Goal: Transaction & Acquisition: Purchase product/service

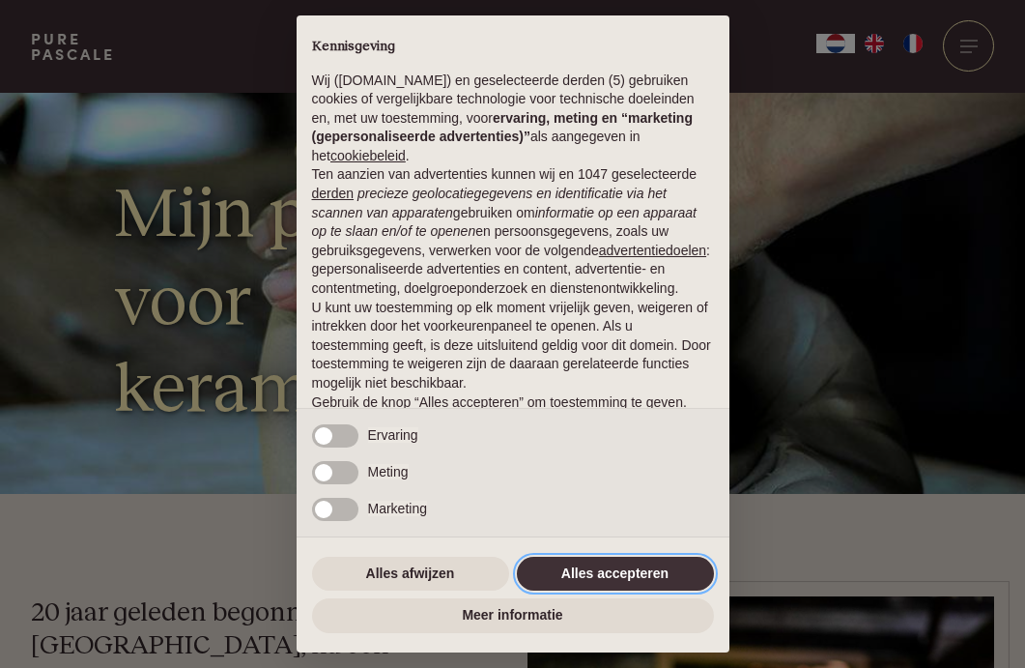
click at [554, 574] on button "Alles accepteren" at bounding box center [615, 574] width 197 height 35
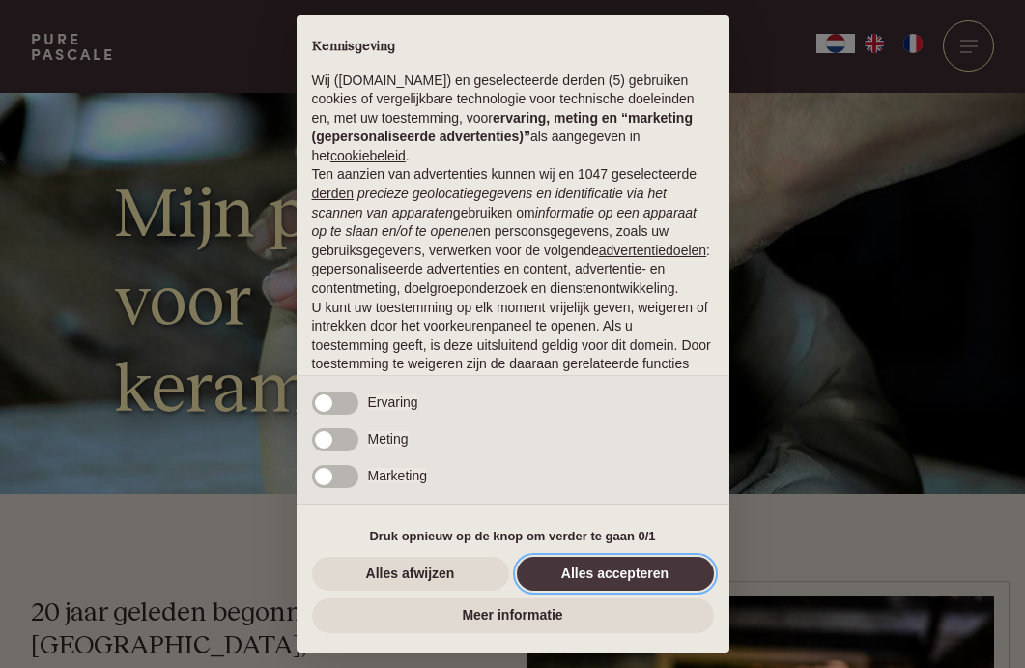
scroll to position [109, 0]
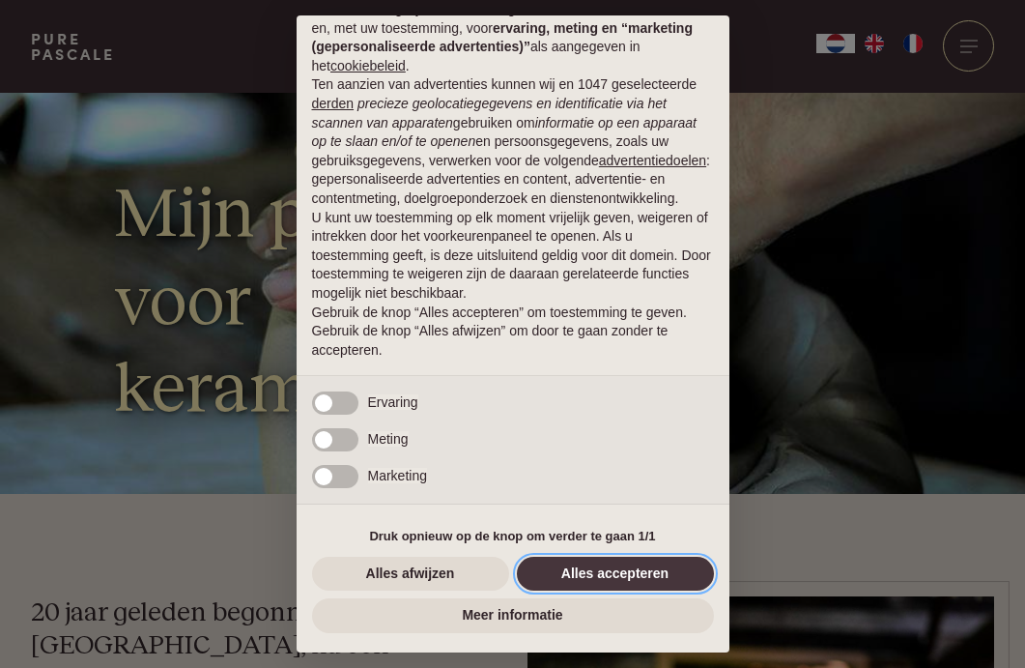
click at [554, 570] on button "Alles accepteren" at bounding box center [615, 574] width 197 height 35
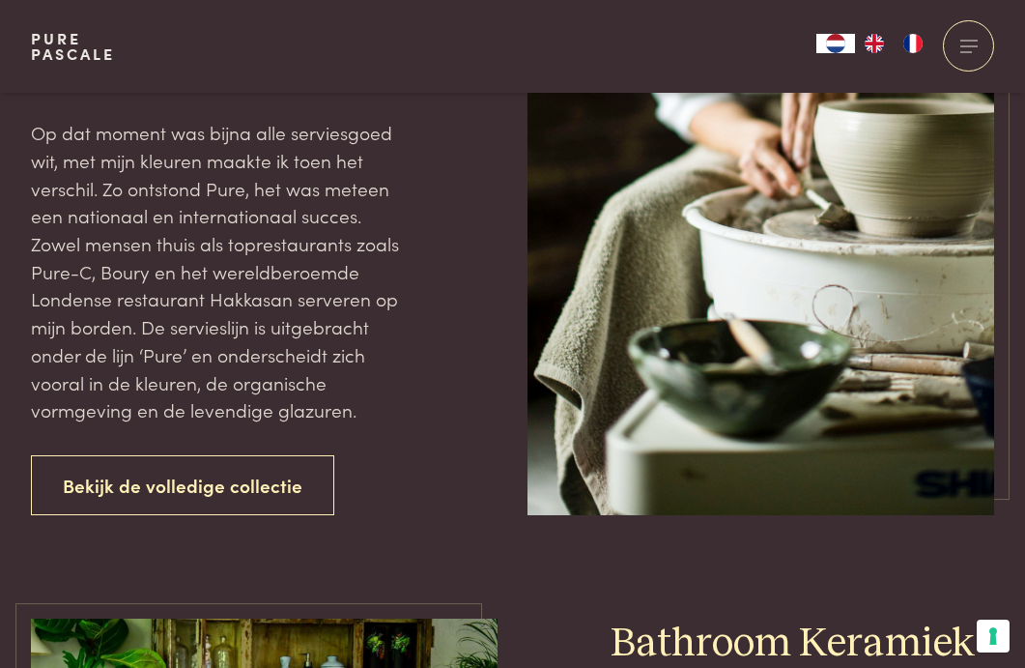
scroll to position [2403, 0]
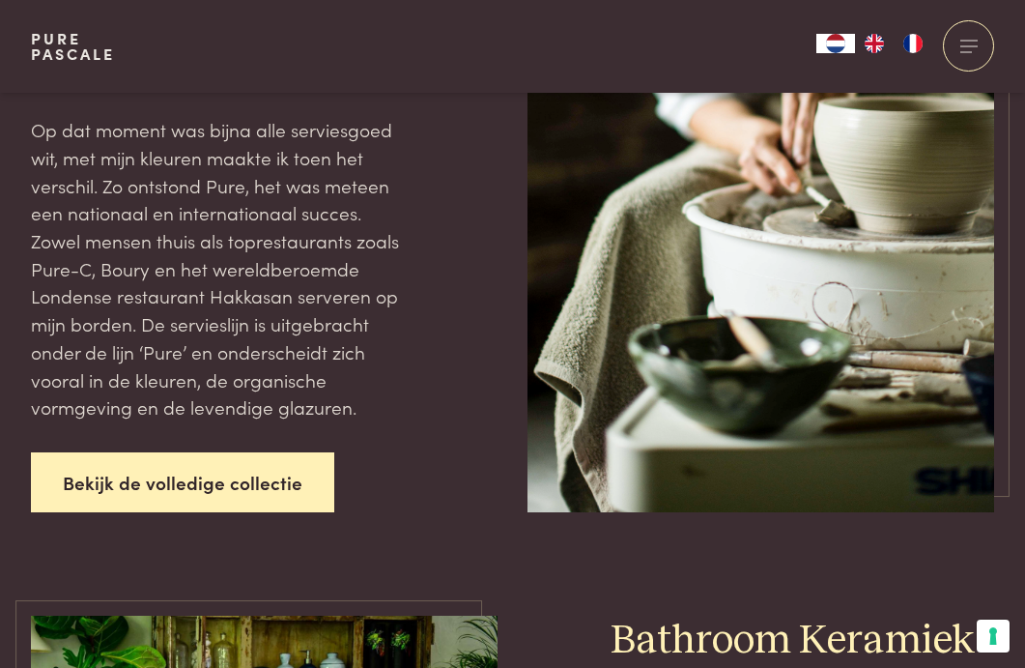
click at [282, 452] on link "Bekijk de volledige collectie" at bounding box center [182, 482] width 303 height 61
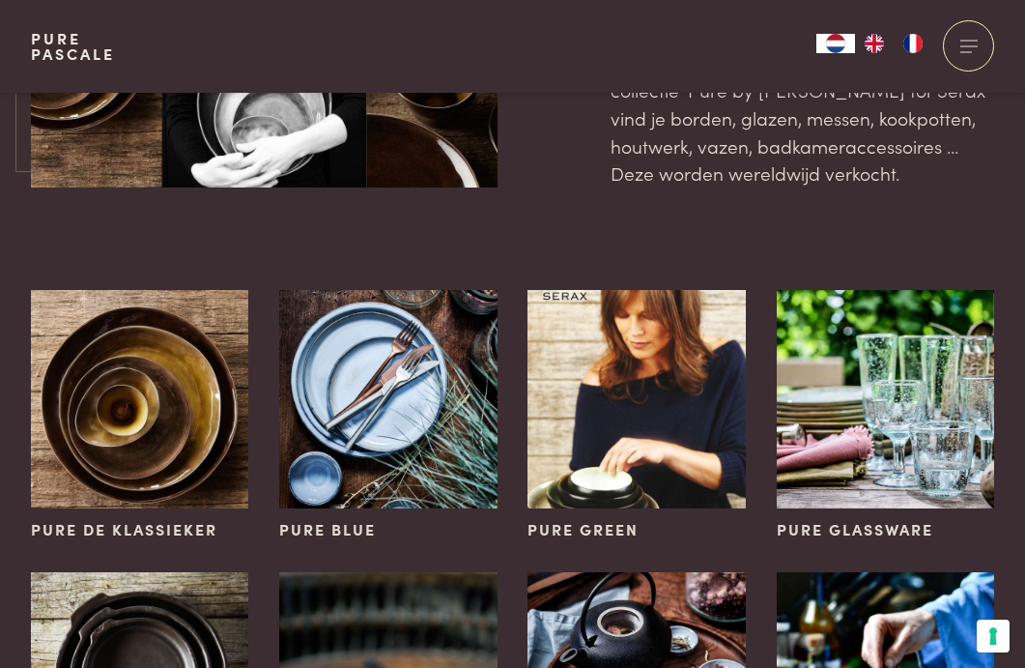
scroll to position [456, 0]
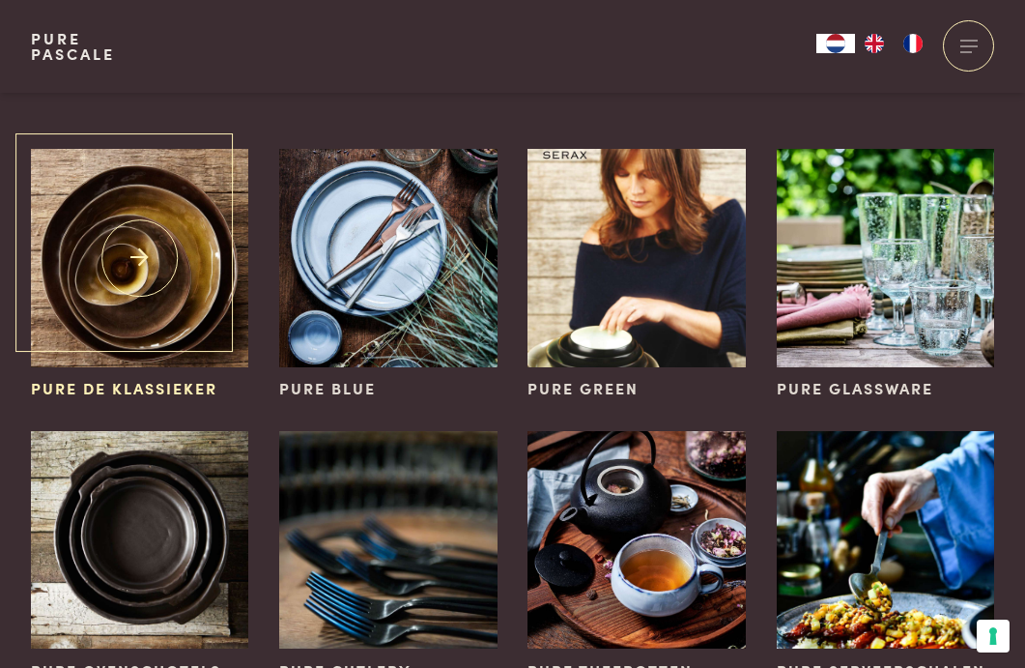
click at [116, 295] on img at bounding box center [139, 257] width 217 height 217
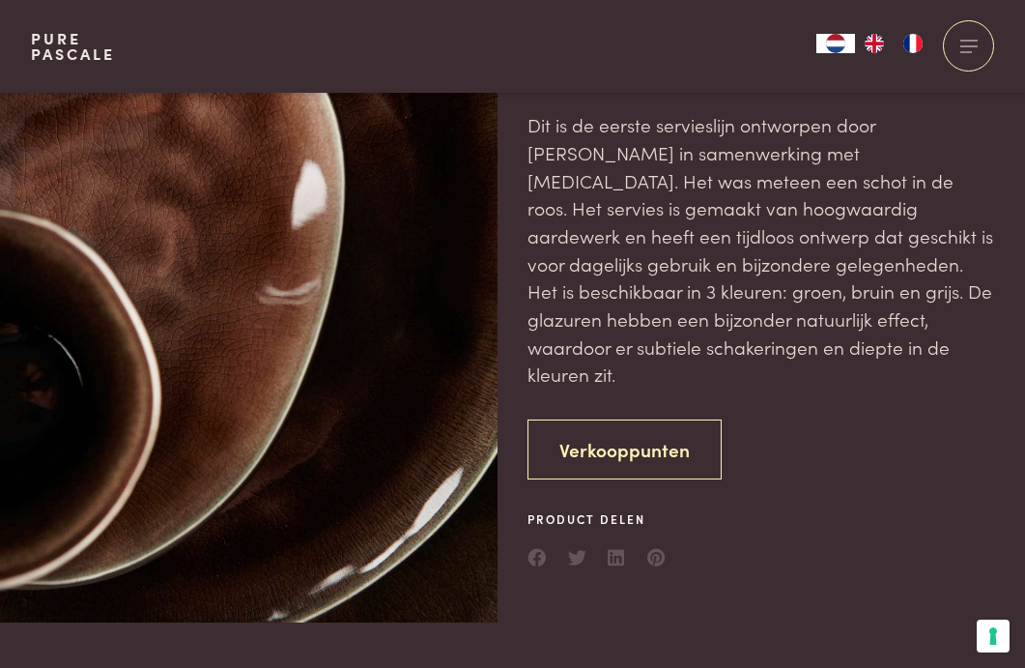
click at [650, 422] on link "Verkooppunten" at bounding box center [625, 449] width 194 height 61
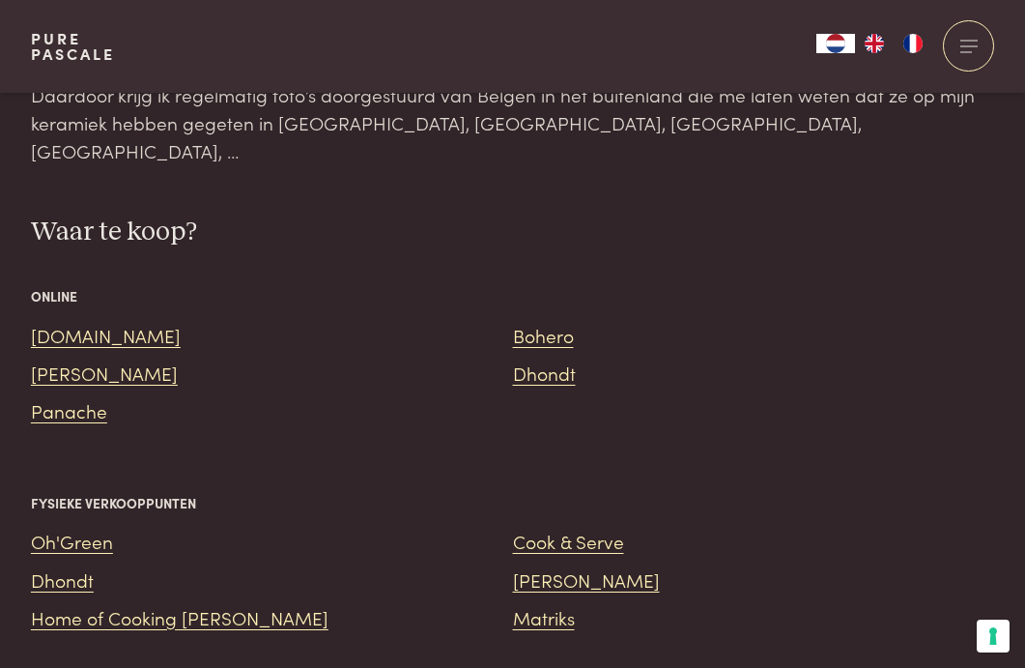
scroll to position [2370, 0]
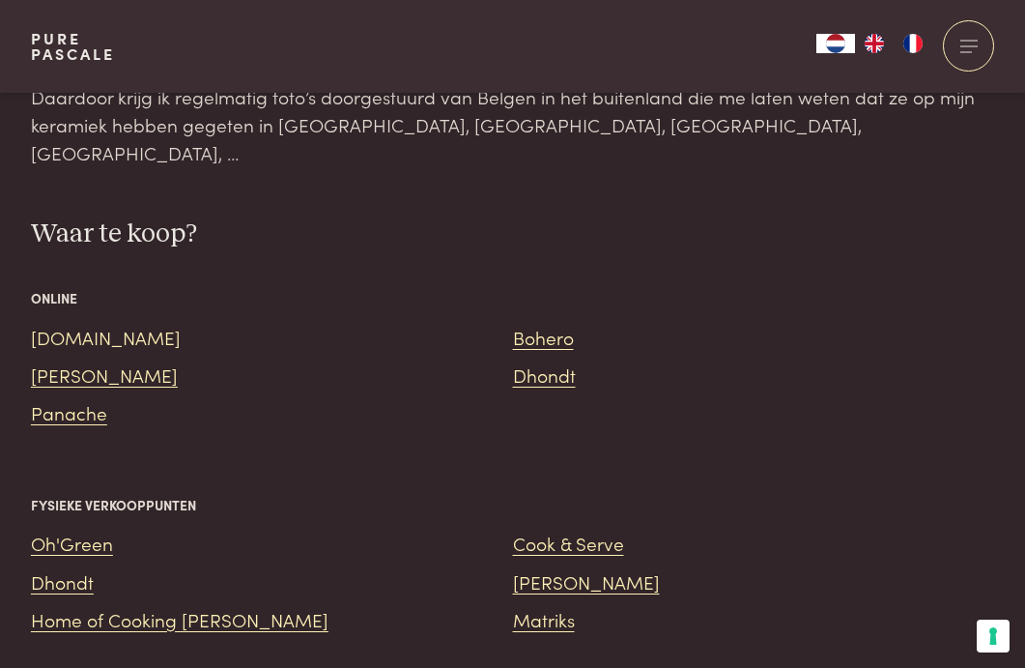
click at [48, 324] on link "[DOMAIN_NAME]" at bounding box center [106, 337] width 150 height 26
